Goal: Answer question/provide support: Share knowledge or assist other users

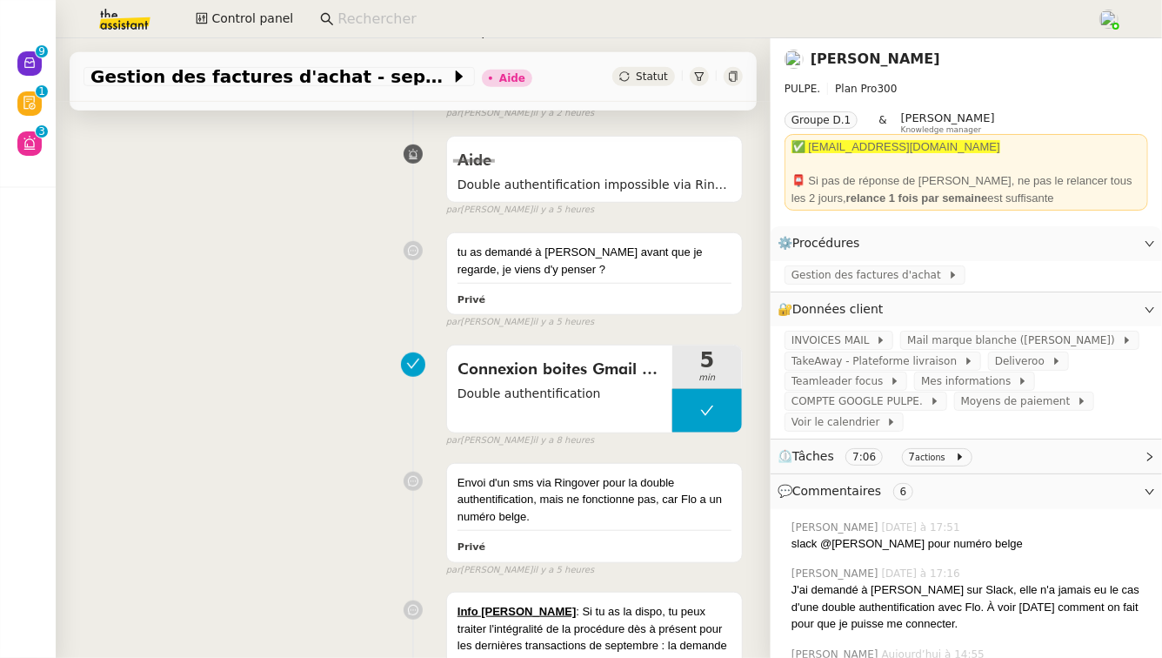
scroll to position [488, 0]
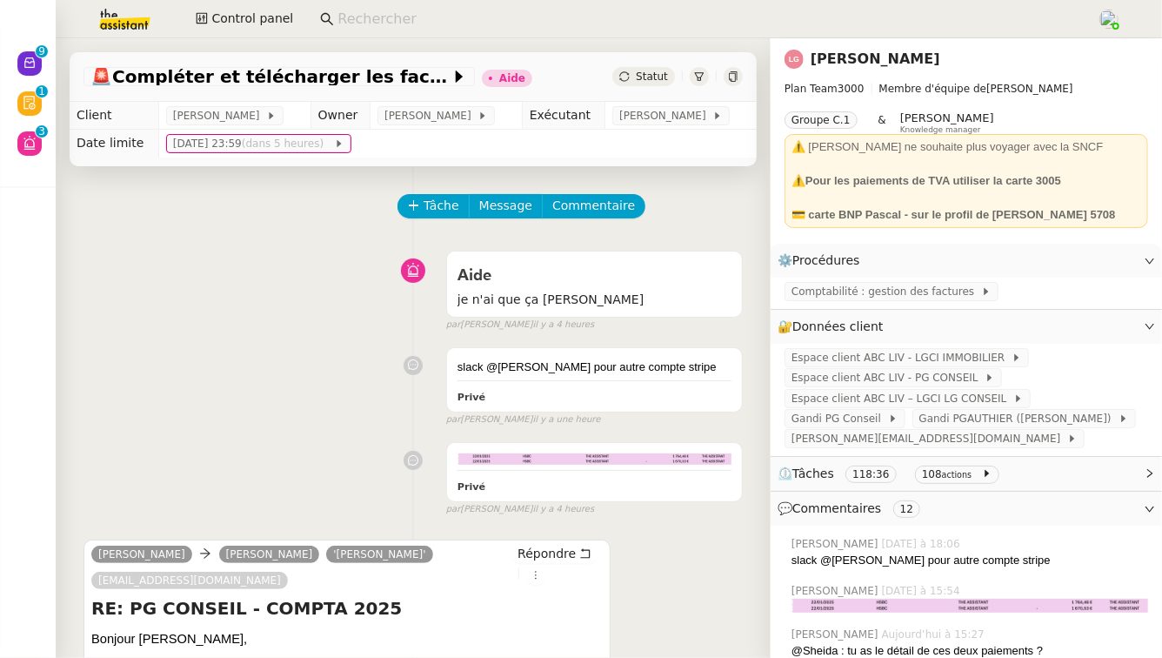
click at [880, 63] on link "Laurène Gauthier" at bounding box center [876, 58] width 130 height 17
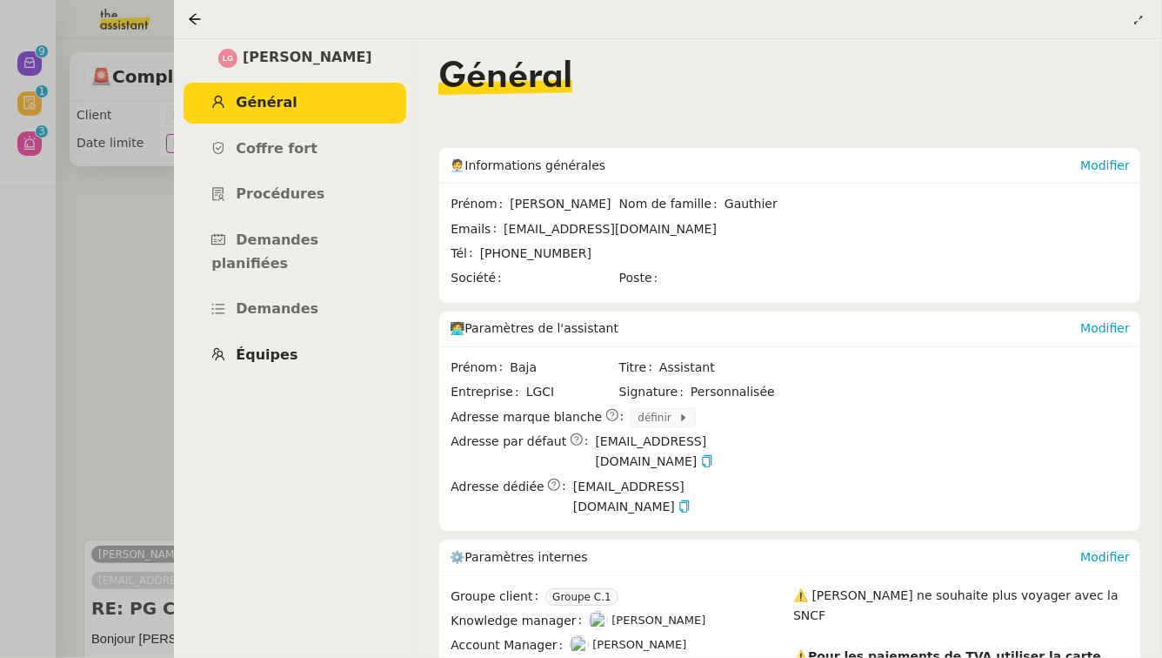
click at [245, 346] on span "Équipes" at bounding box center [267, 354] width 62 height 17
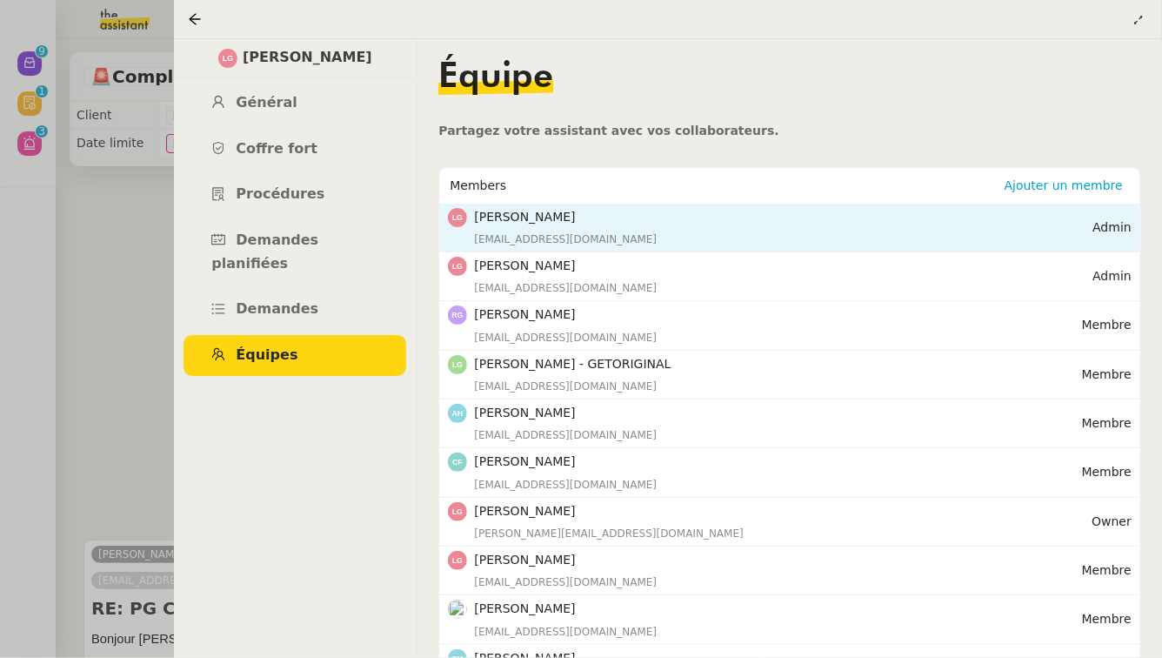
click at [709, 238] on div "laurenegauthier5@gmail.com" at bounding box center [783, 239] width 619 height 17
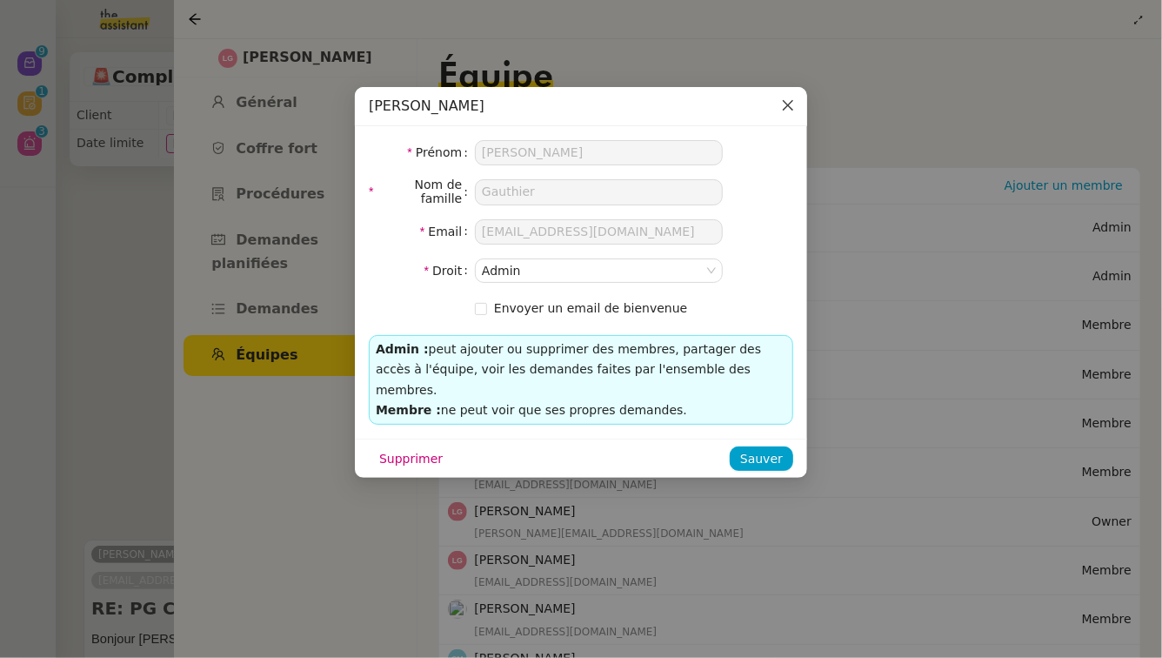
click at [790, 103] on icon "Close" at bounding box center [788, 105] width 14 height 14
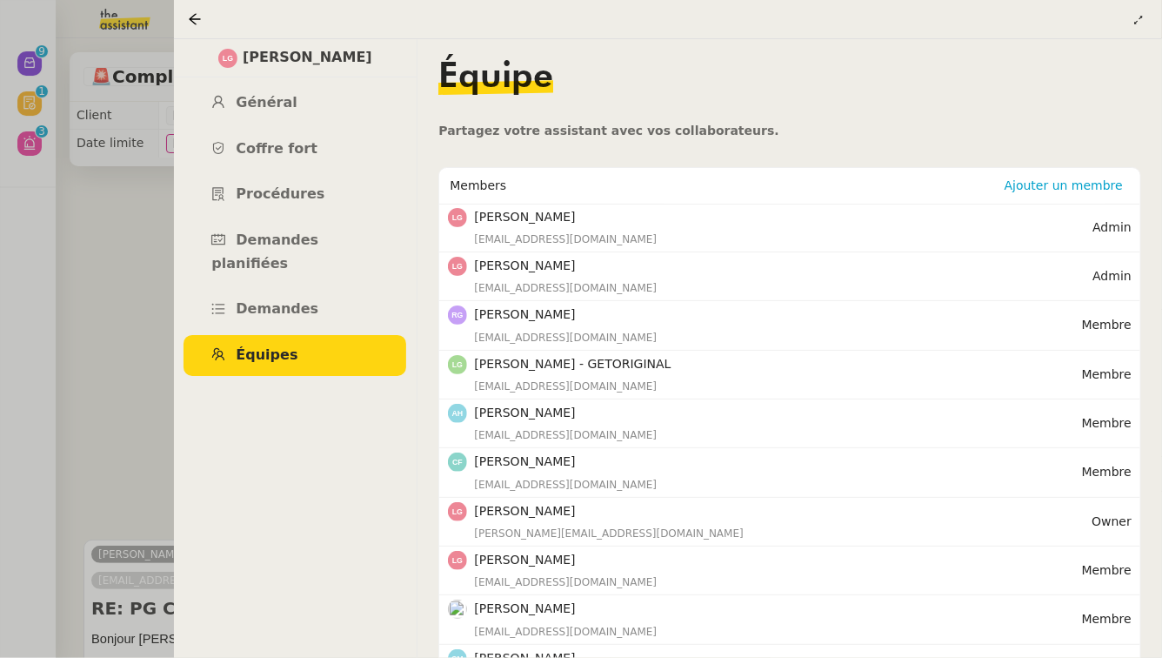
click at [546, 512] on h4 "Laurène Gauthier" at bounding box center [783, 511] width 618 height 20
click at [114, 278] on div at bounding box center [581, 329] width 1162 height 658
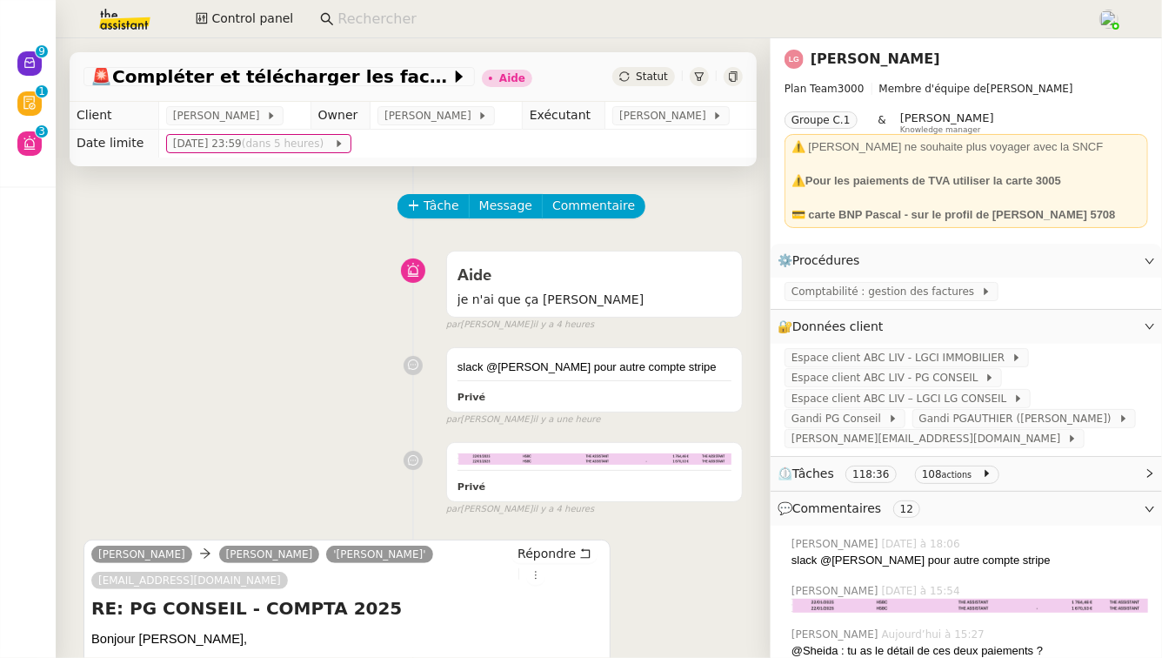
click at [412, 29] on input at bounding box center [709, 19] width 742 height 23
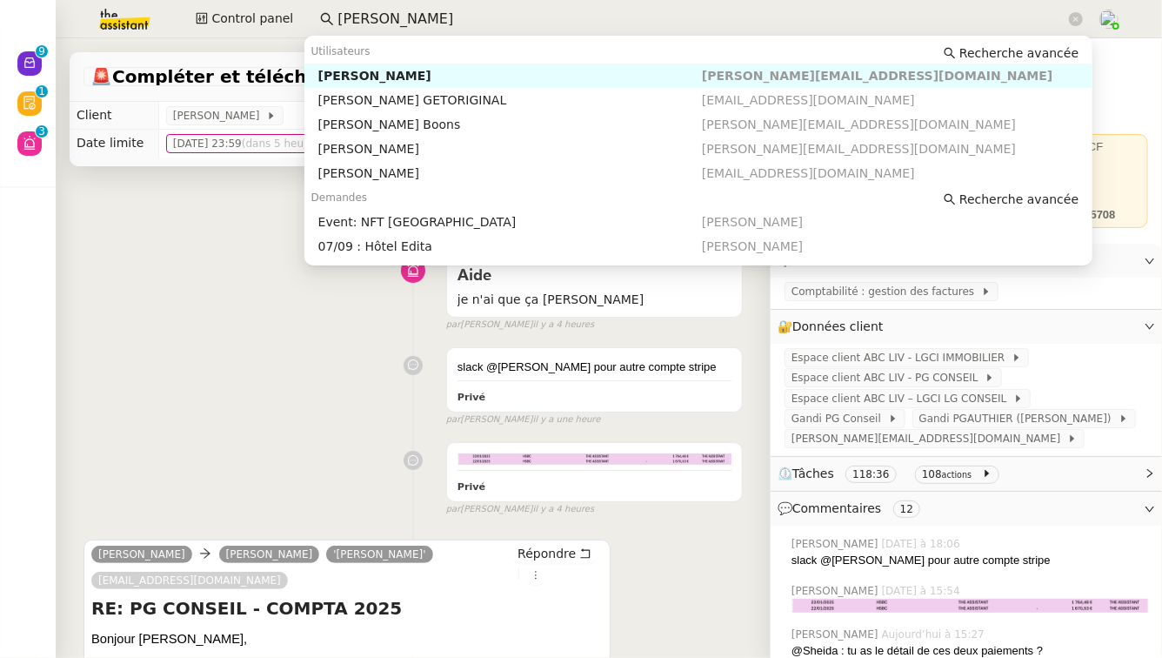
click at [475, 75] on div "Laurène Gauthier" at bounding box center [510, 76] width 384 height 16
type input "laurene gauthier"
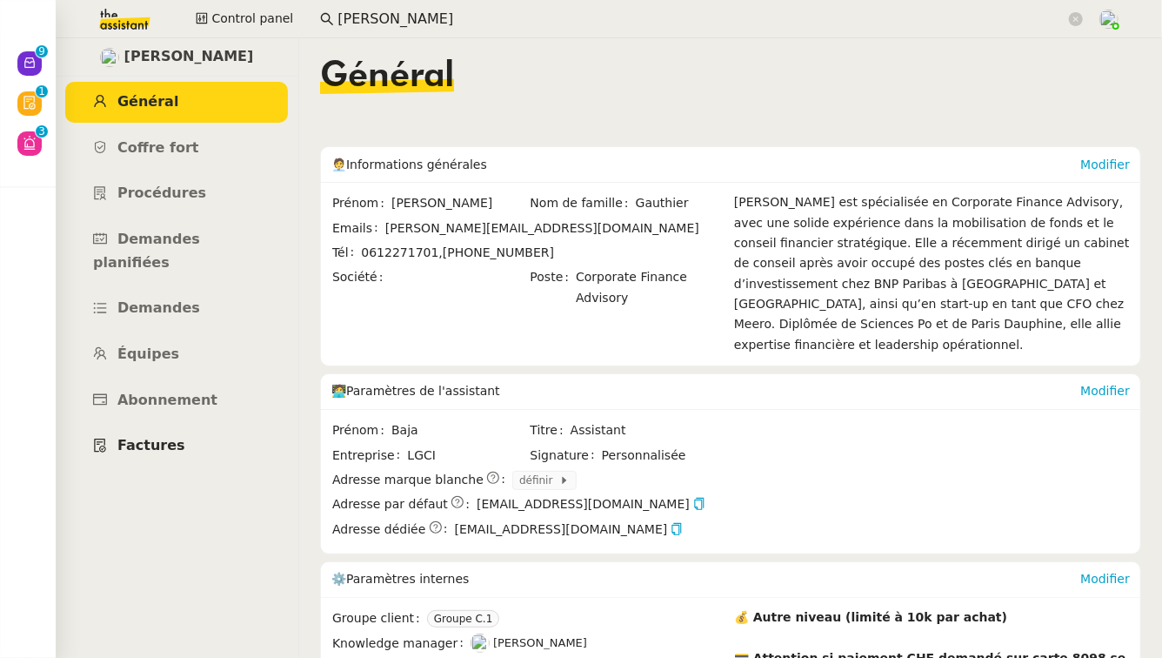
click at [148, 437] on span "Factures" at bounding box center [151, 445] width 68 height 17
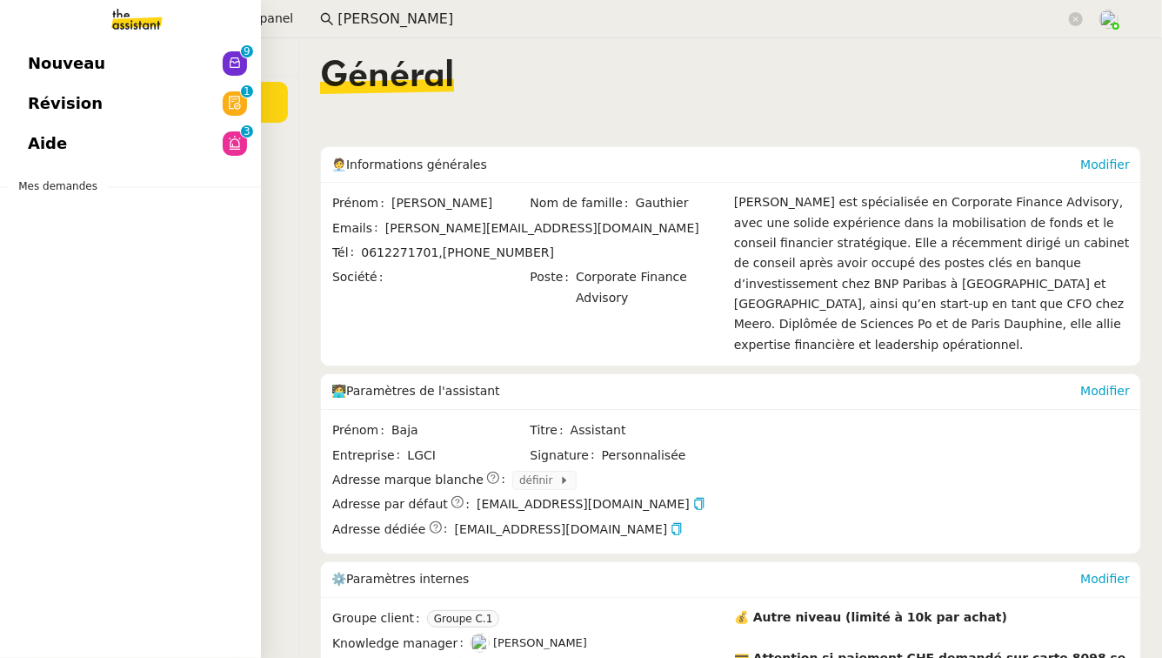
click at [37, 138] on span "Aide" at bounding box center [47, 144] width 39 height 26
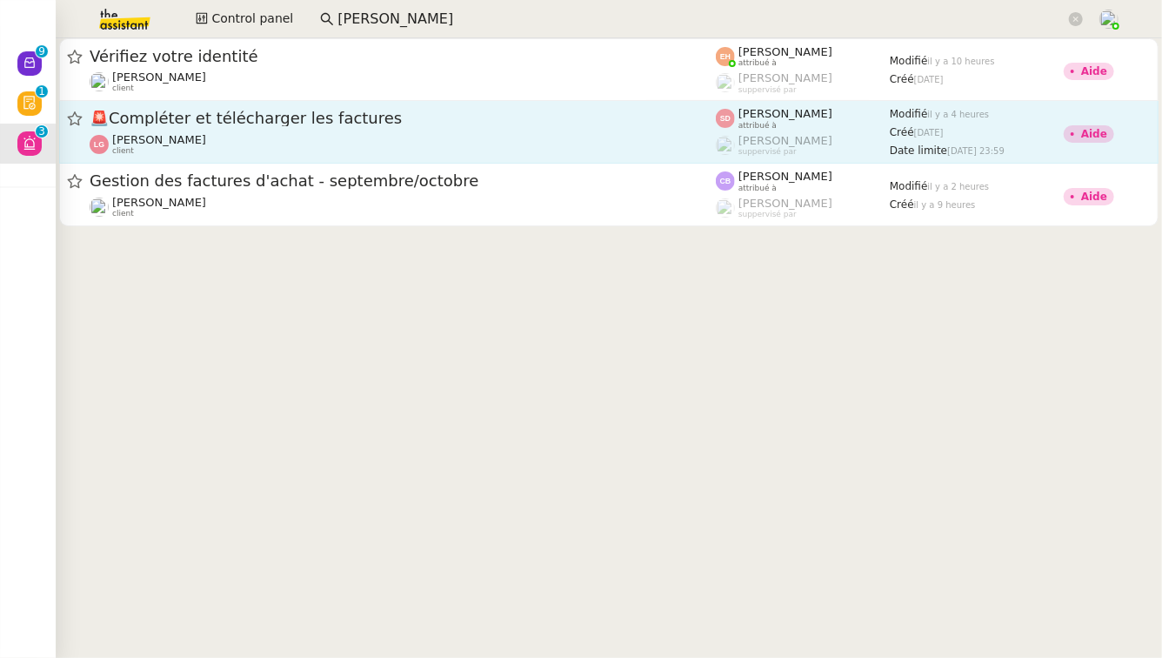
click at [501, 126] on div "🚨 Compléter et télécharger les factures" at bounding box center [403, 119] width 626 height 22
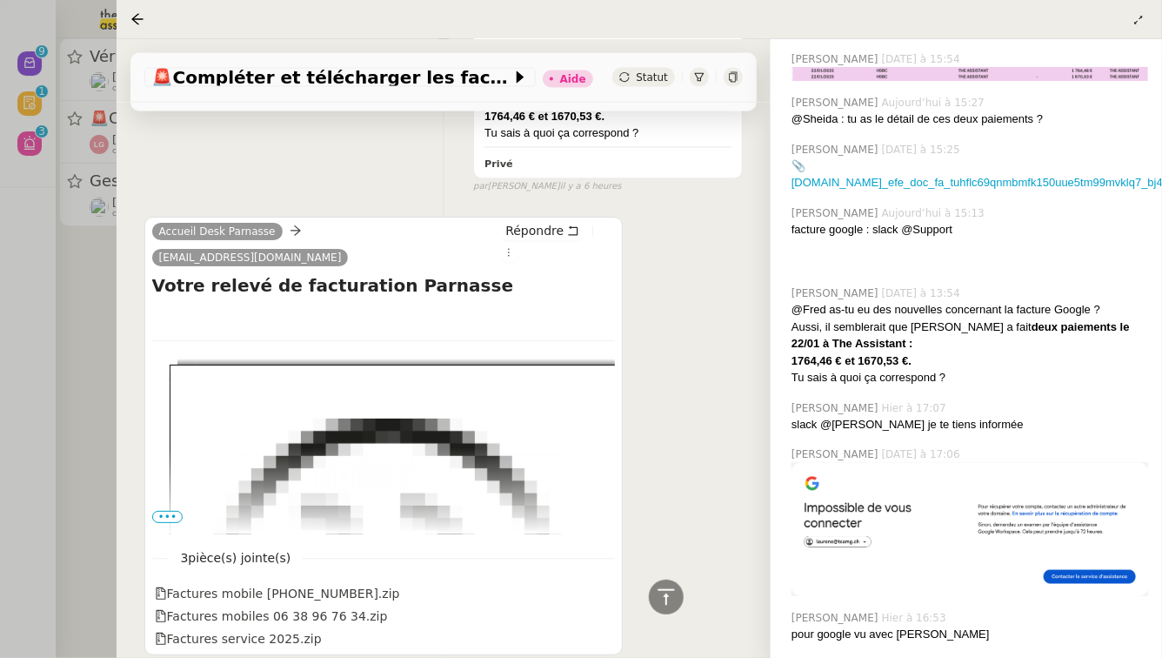
scroll to position [536, 0]
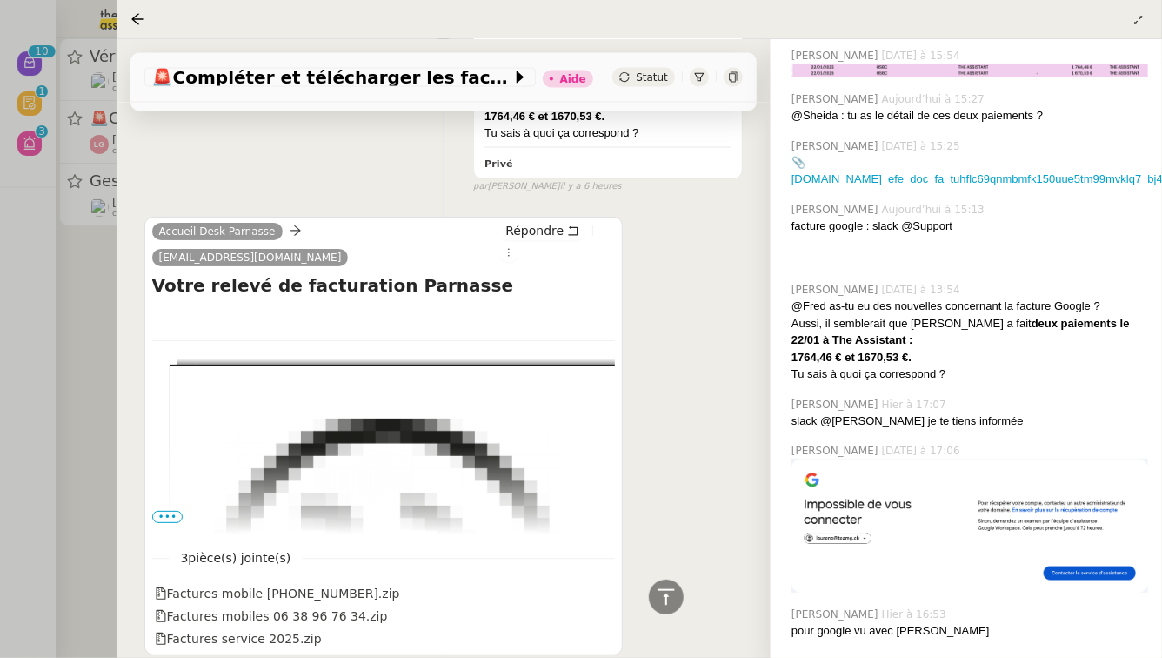
click at [3, 318] on div at bounding box center [581, 329] width 1162 height 658
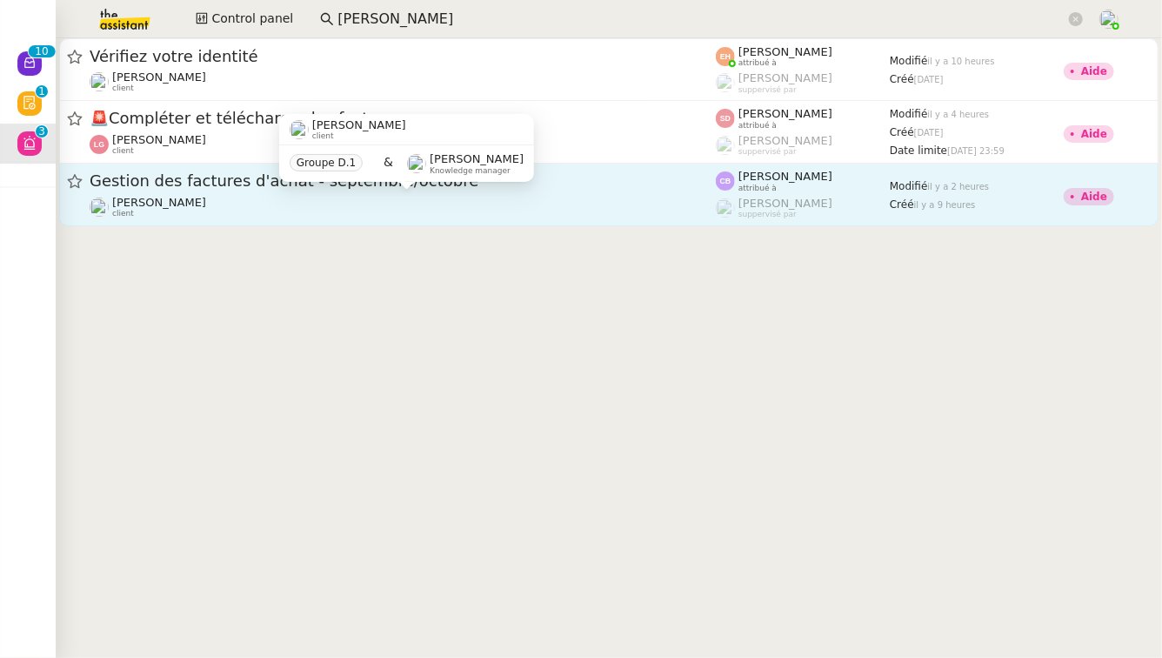
click at [199, 217] on div "Flo Rys client" at bounding box center [403, 207] width 626 height 23
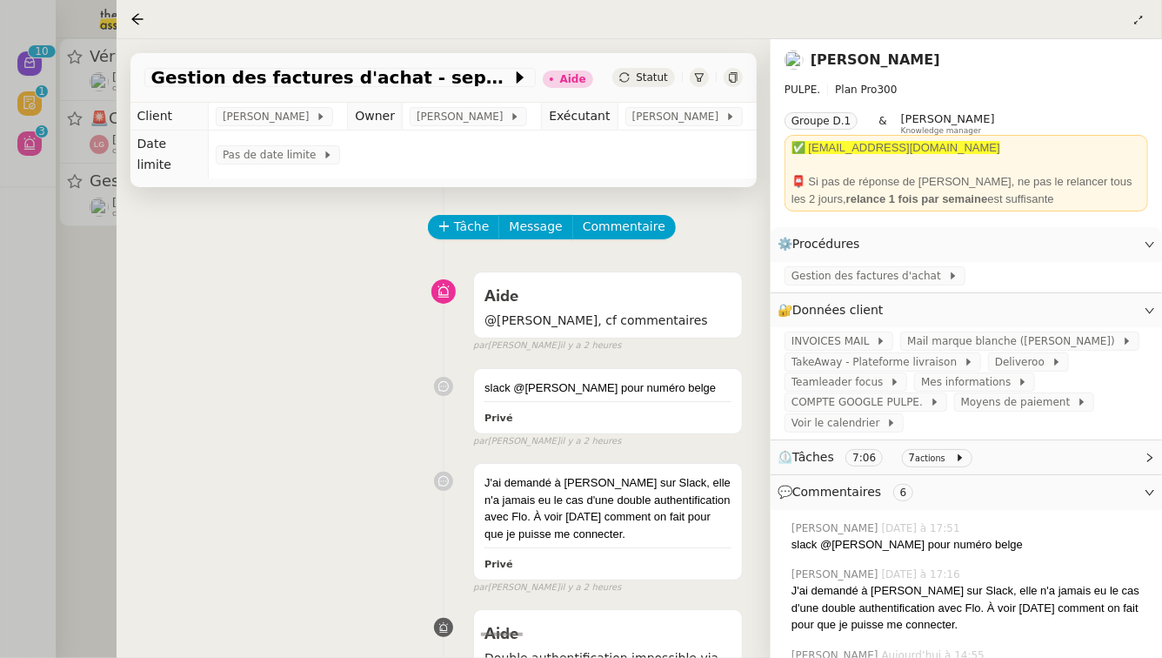
click at [32, 308] on div at bounding box center [581, 329] width 1162 height 658
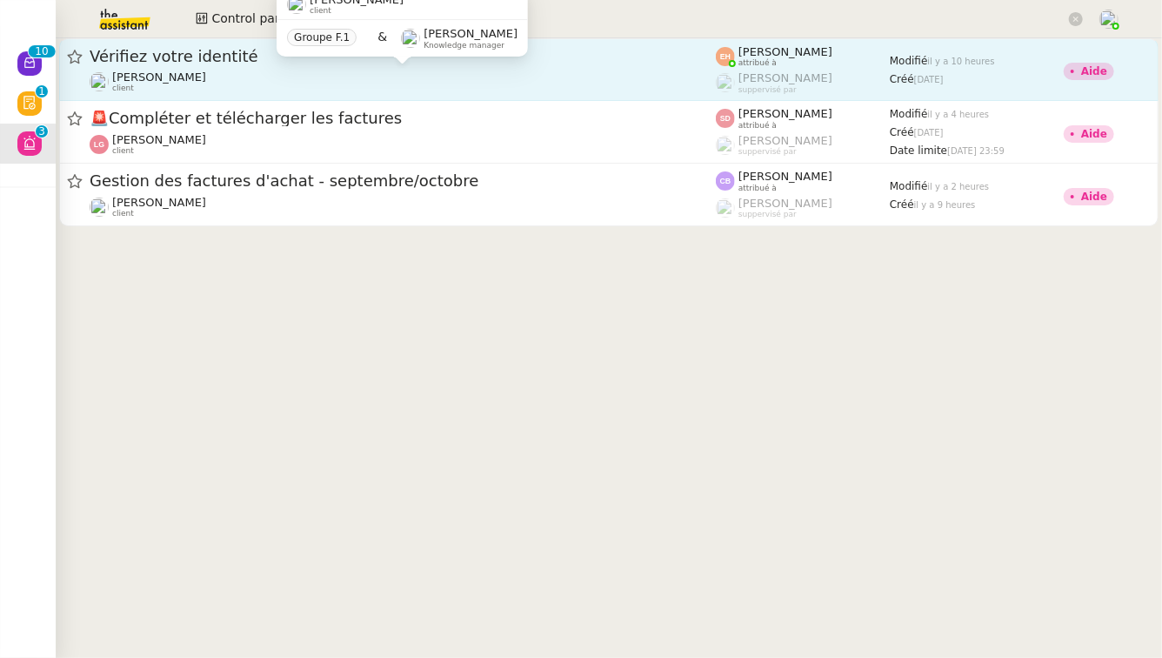
click at [276, 74] on div "Céline MAS client" at bounding box center [403, 81] width 626 height 23
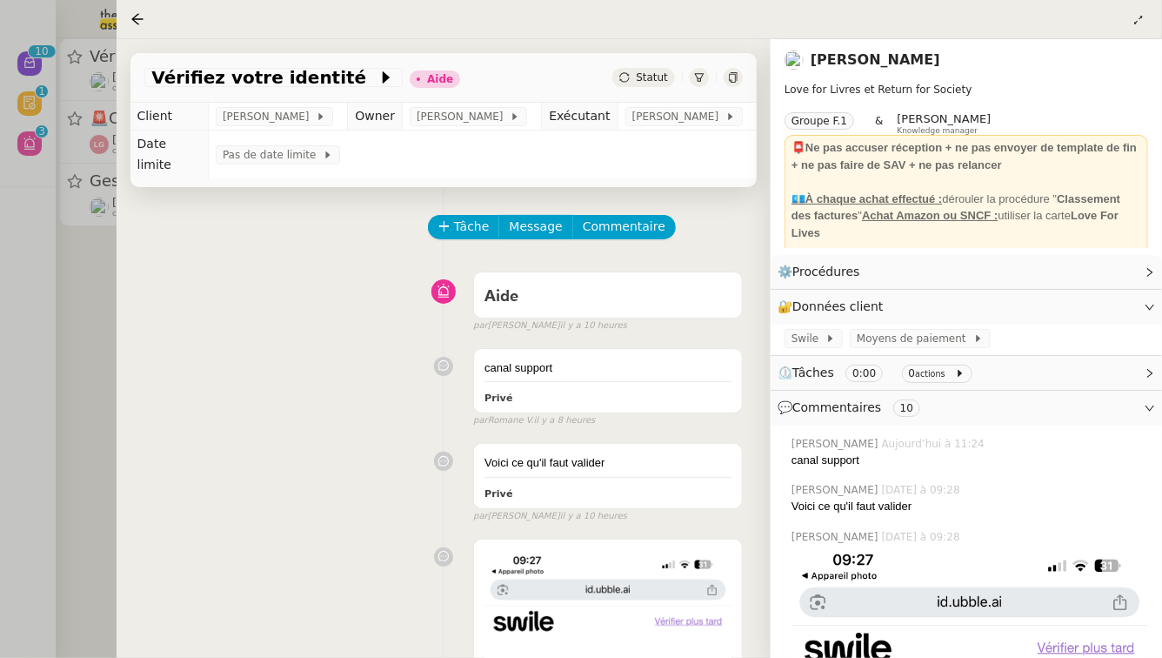
click at [0, 272] on div at bounding box center [581, 329] width 1162 height 658
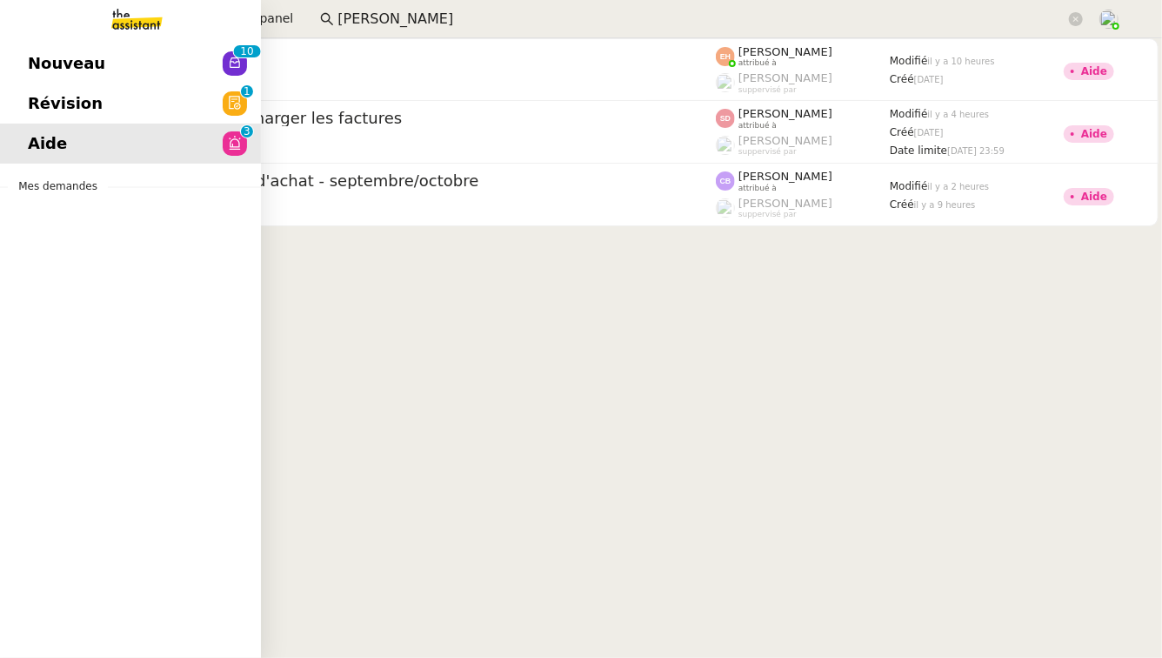
click at [44, 103] on span "Révision" at bounding box center [65, 103] width 75 height 26
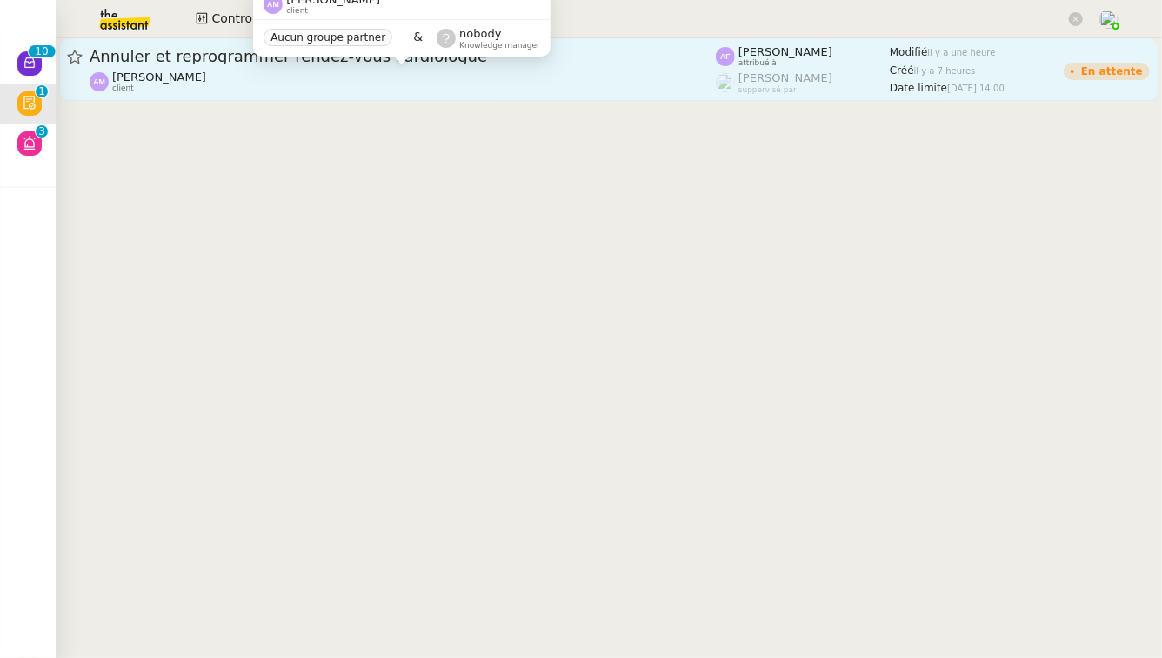
click at [385, 83] on div "Anant Murthy client" at bounding box center [403, 81] width 626 height 23
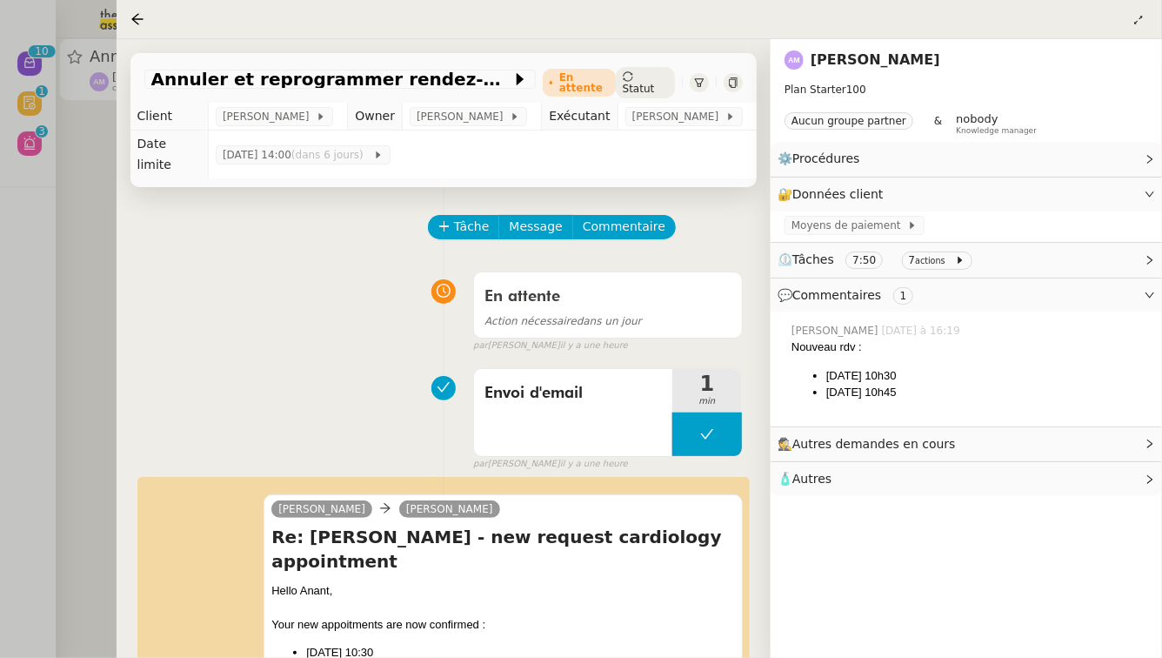
click at [0, 65] on div at bounding box center [581, 329] width 1162 height 658
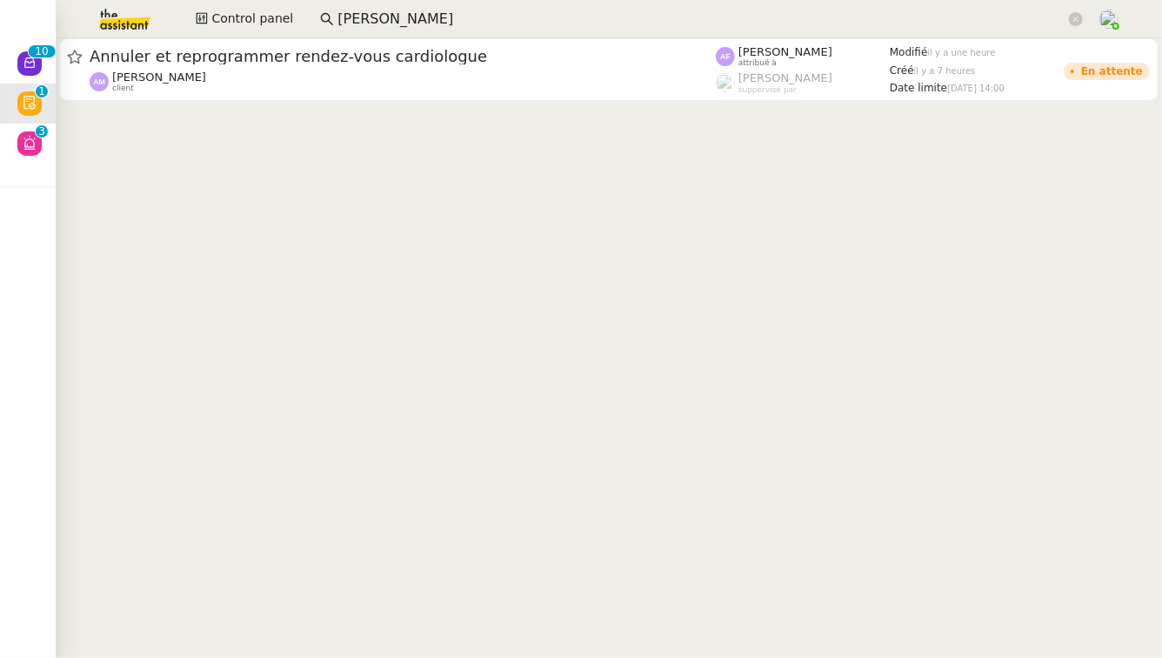
click at [0, 65] on div at bounding box center [581, 329] width 1162 height 658
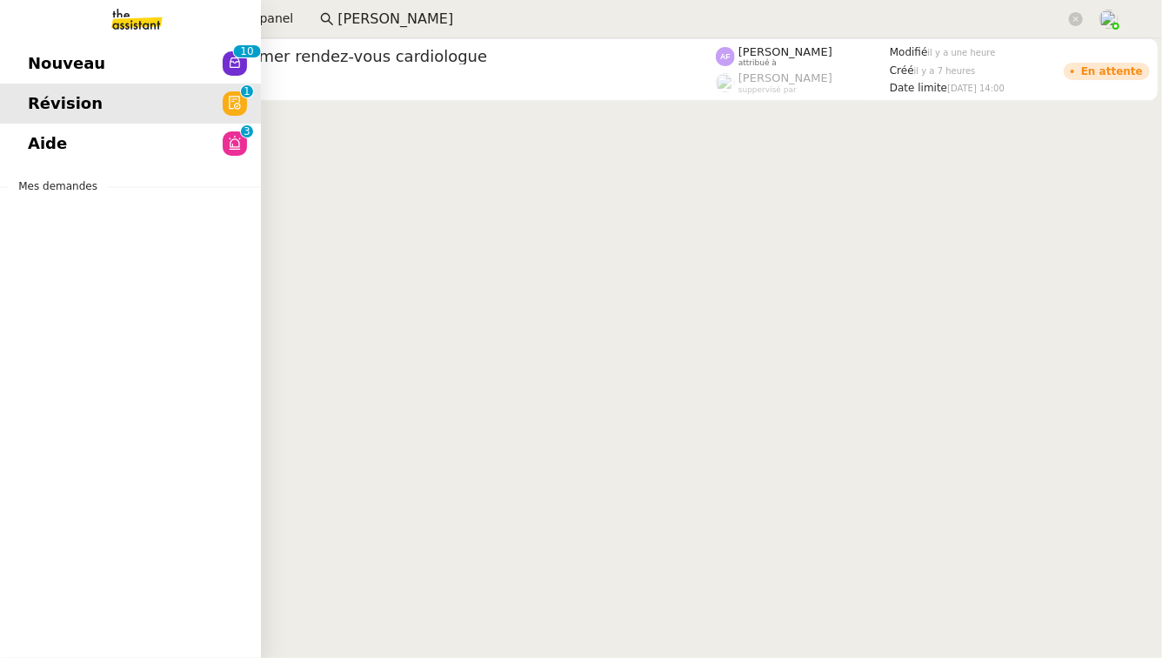
click at [83, 64] on span "Nouveau" at bounding box center [66, 63] width 77 height 26
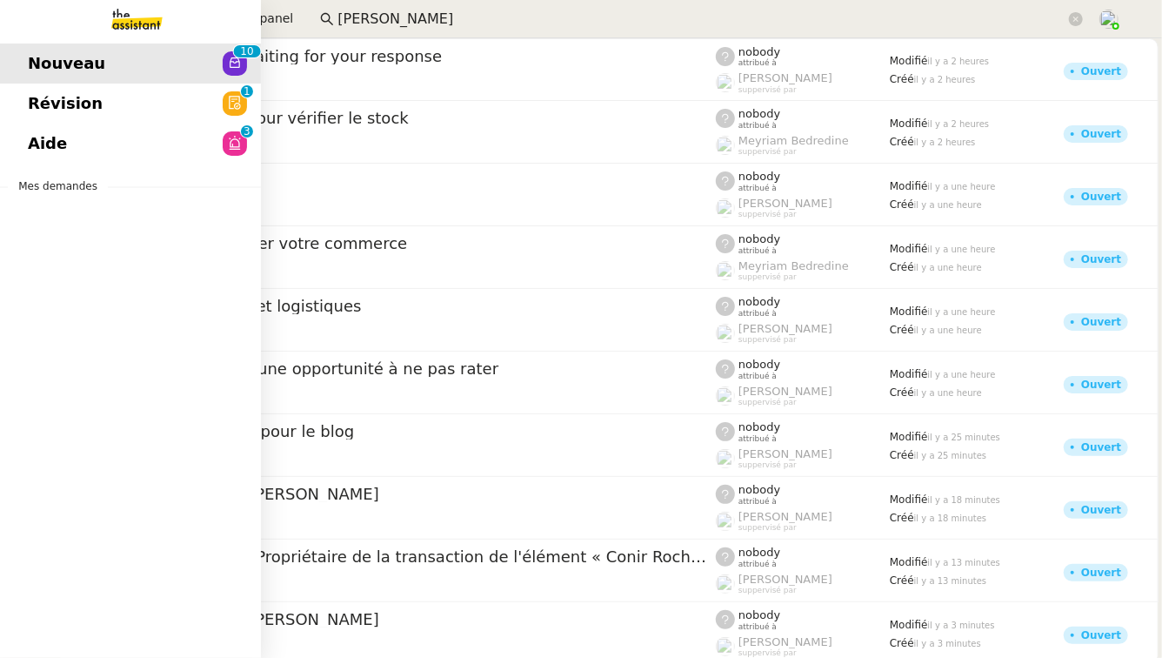
click at [52, 107] on span "Révision" at bounding box center [65, 103] width 75 height 26
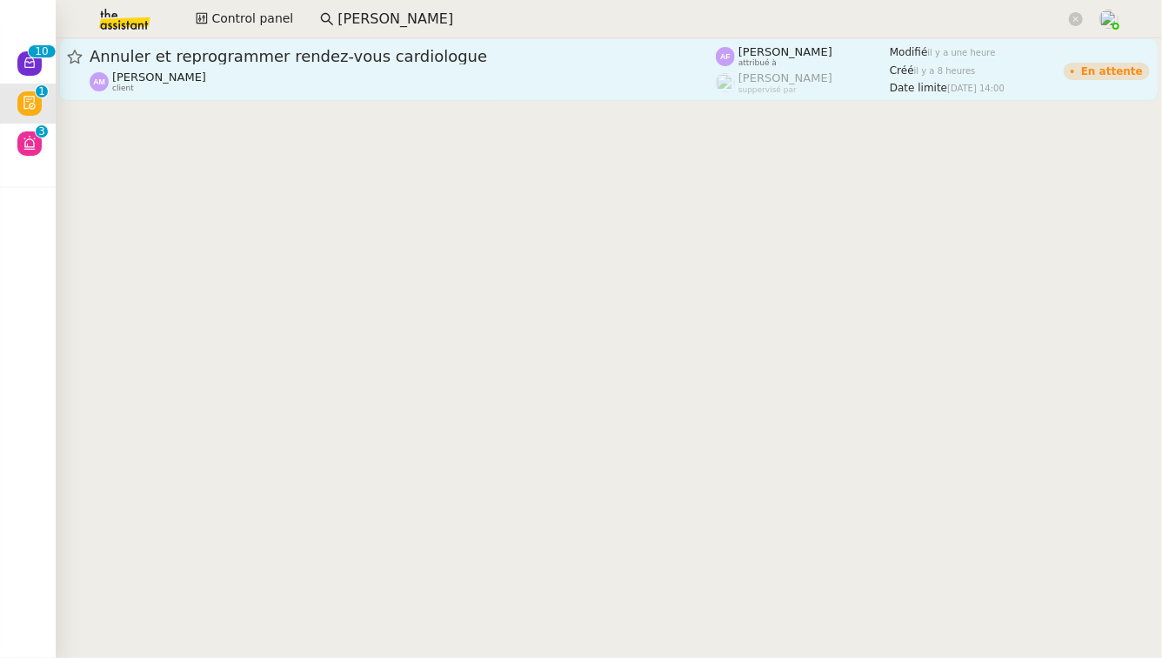
click at [432, 57] on span "Annuler et reprogrammer rendez-vous cardiologue" at bounding box center [403, 57] width 626 height 16
